Goal: Check status: Check status

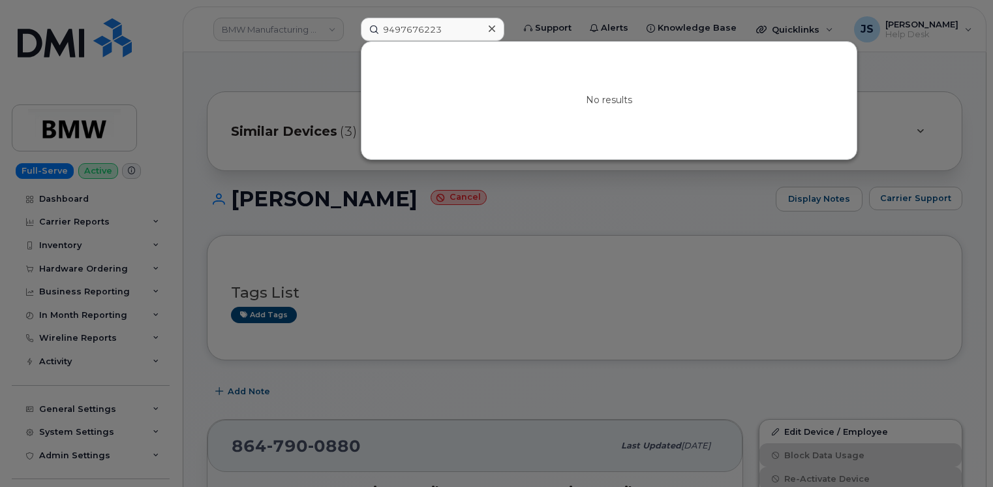
scroll to position [196, 0]
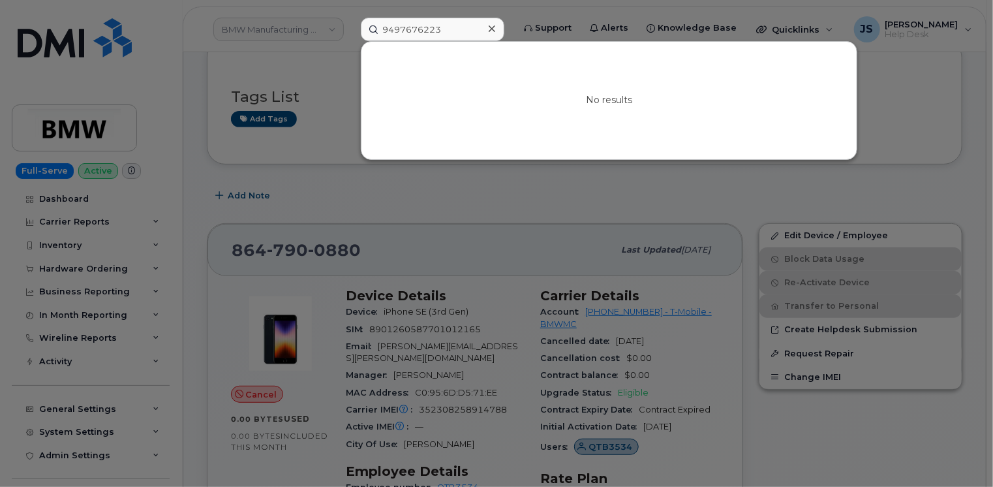
drag, startPoint x: 0, startPoint y: 0, endPoint x: 420, endPoint y: 20, distance: 420.0
click at [420, 20] on input "9497676223" at bounding box center [433, 29] width 144 height 23
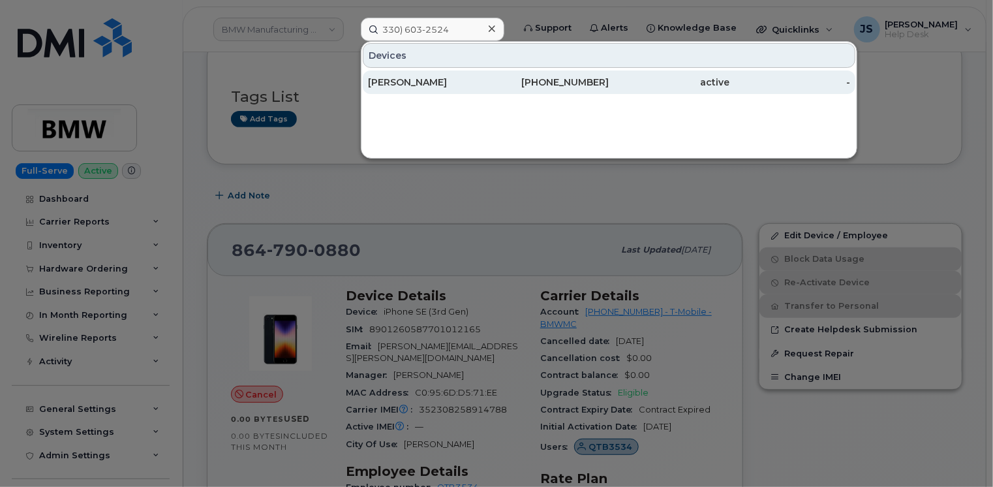
type input "330) 603-2524"
click at [397, 80] on div "DAVID M MCCARTNEY" at bounding box center [428, 82] width 121 height 13
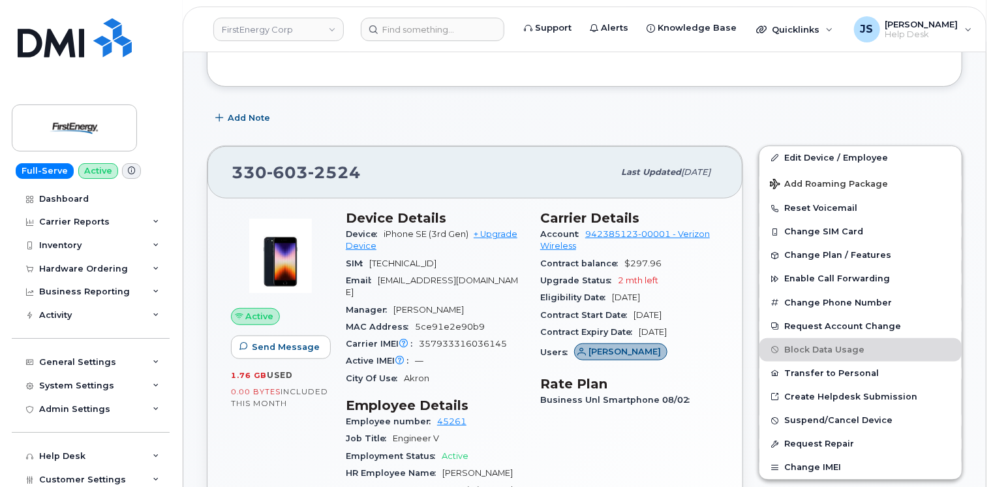
scroll to position [326, 0]
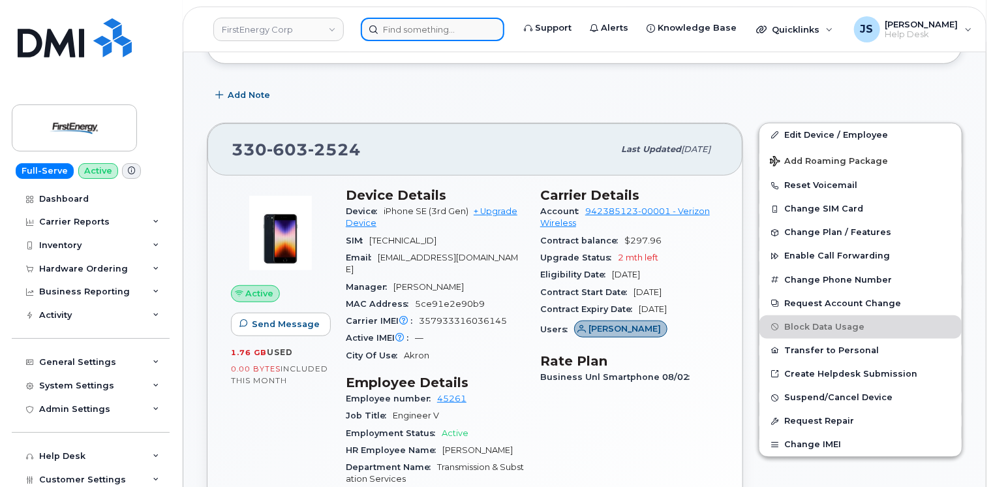
click at [410, 25] on input at bounding box center [433, 29] width 144 height 23
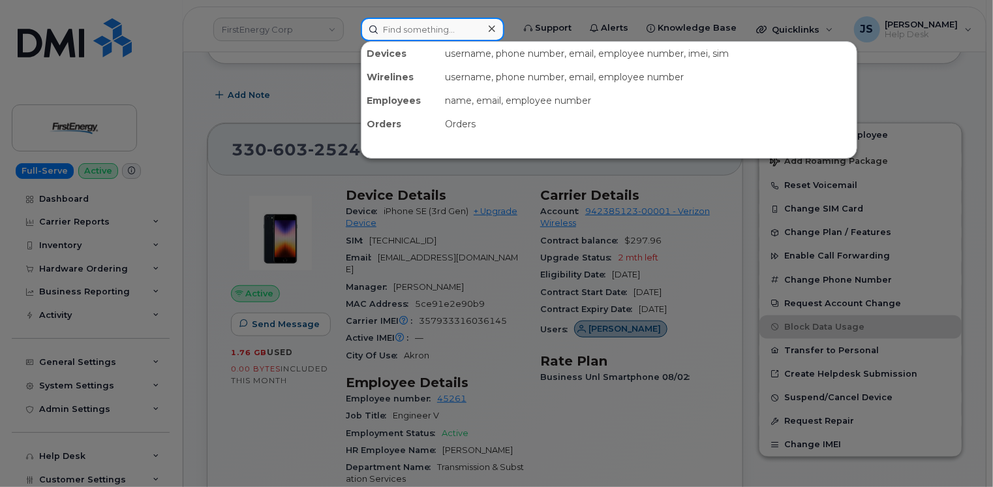
paste input "296790"
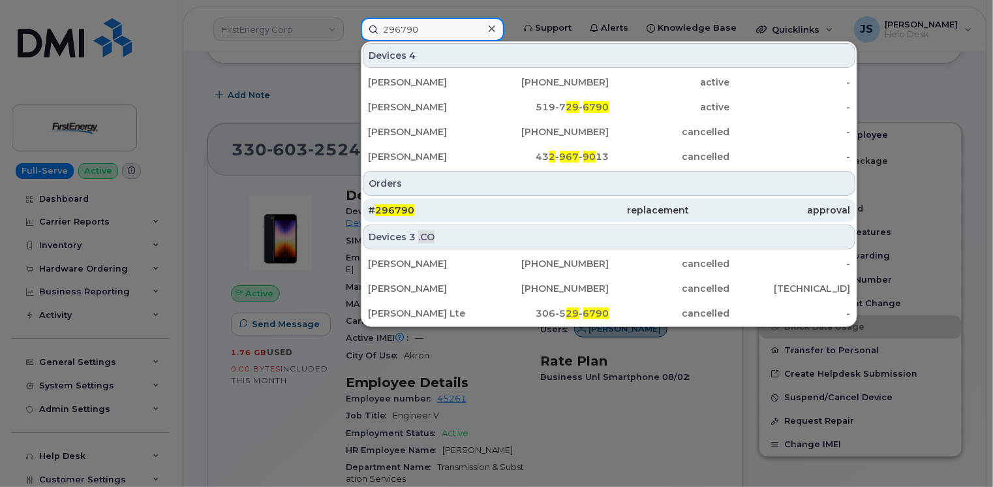
type input "296790"
click at [483, 210] on div "# 296790" at bounding box center [448, 210] width 161 height 13
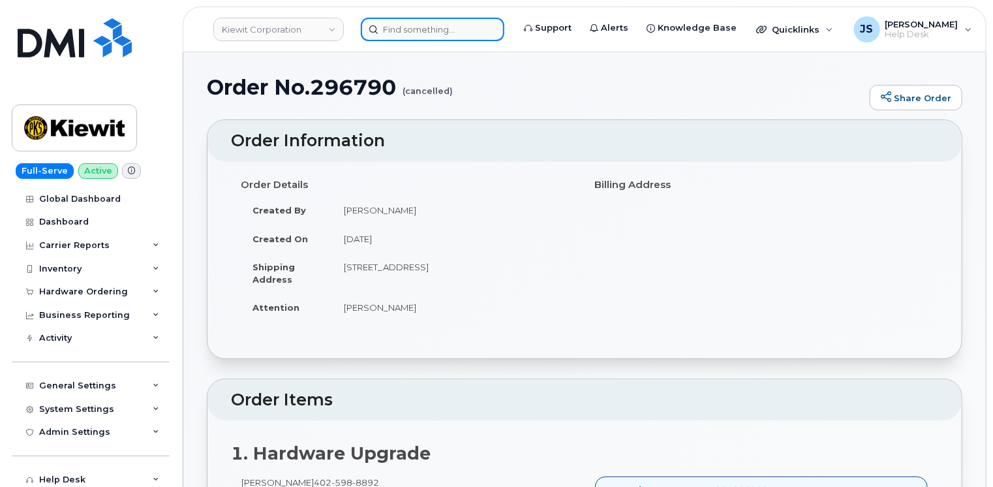
click at [429, 27] on input at bounding box center [433, 29] width 144 height 23
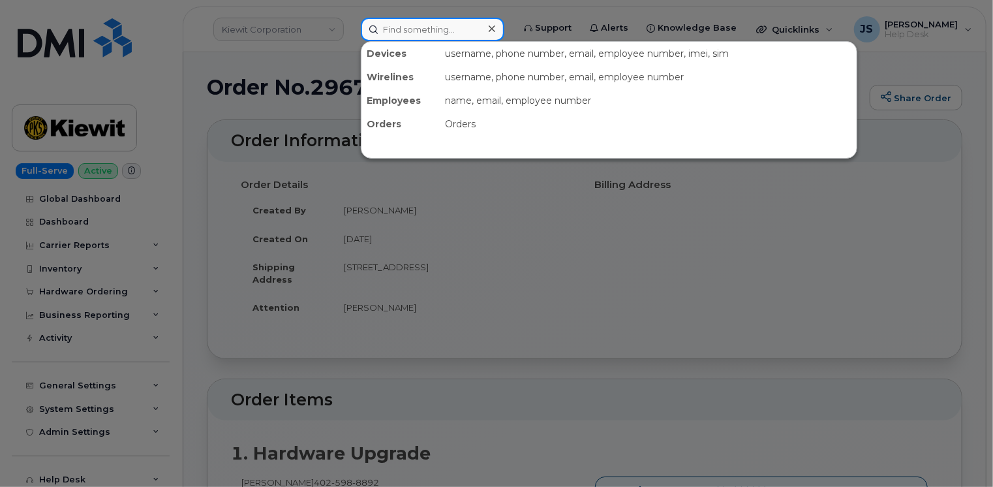
paste input "5312057160"
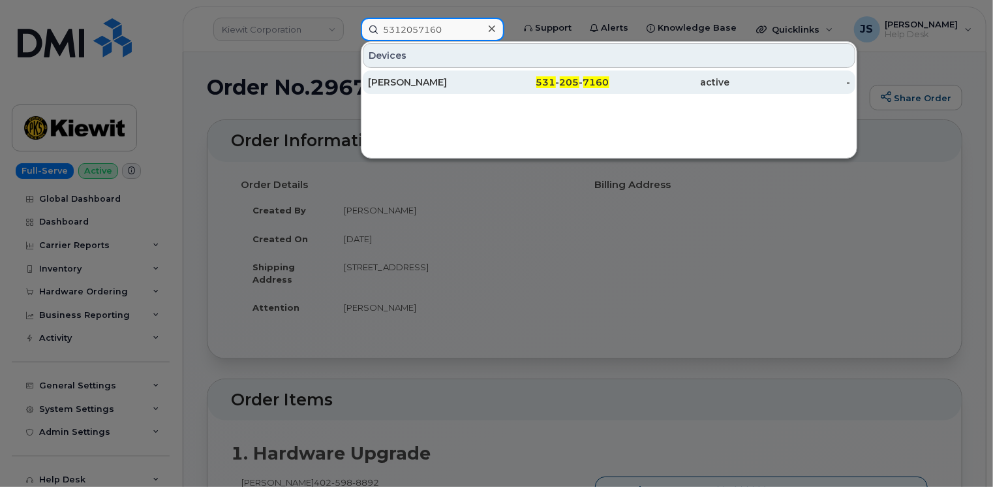
type input "5312057160"
click at [423, 84] on div "[PERSON_NAME]" at bounding box center [428, 82] width 121 height 13
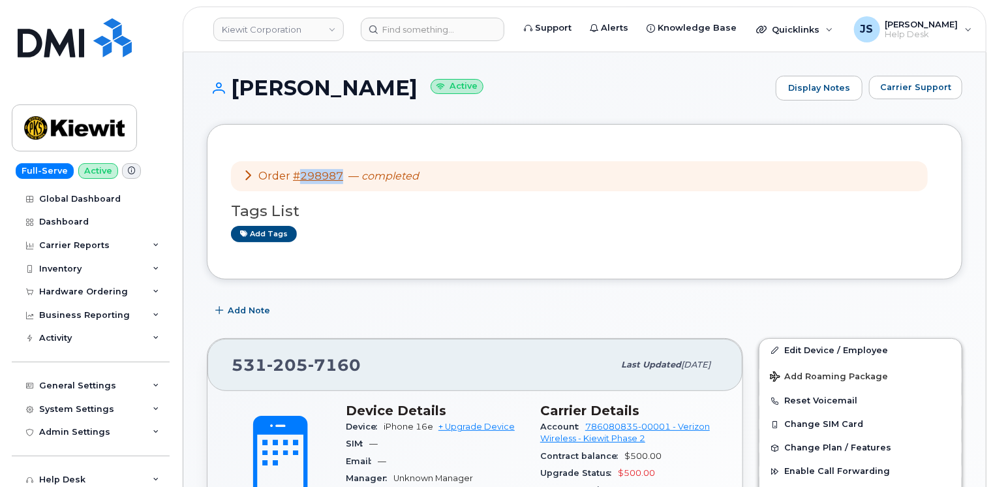
drag, startPoint x: 343, startPoint y: 174, endPoint x: 298, endPoint y: 171, distance: 44.4
click at [298, 171] on div "Order #298987 — completed" at bounding box center [331, 176] width 176 height 15
drag, startPoint x: 298, startPoint y: 171, endPoint x: 308, endPoint y: 174, distance: 10.1
copy link "298987"
click at [928, 84] on span "Carrier Support" at bounding box center [915, 87] width 71 height 12
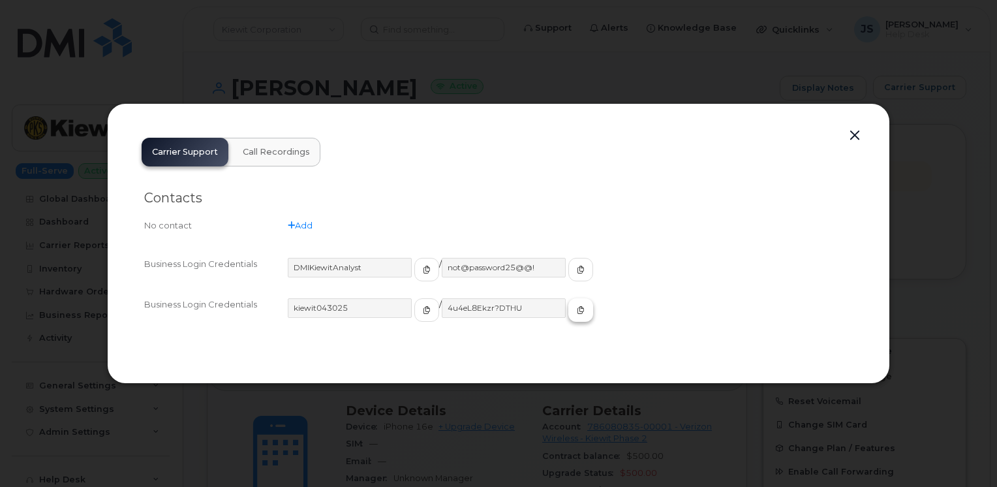
click at [577, 310] on icon "button" at bounding box center [581, 310] width 8 height 8
